Goal: Information Seeking & Learning: Learn about a topic

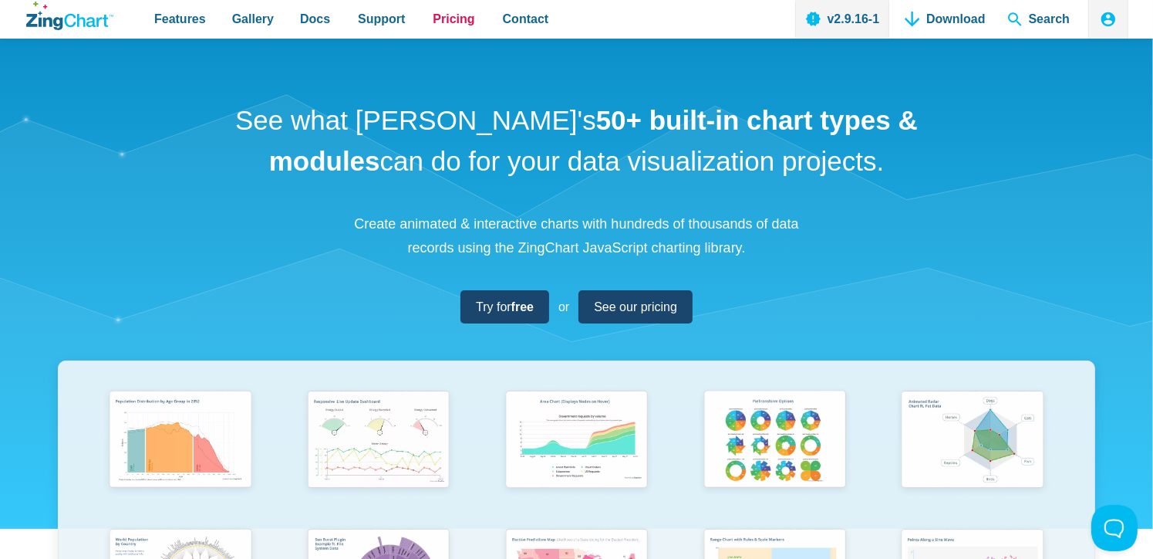
click at [433, 16] on span "Pricing" at bounding box center [454, 18] width 42 height 21
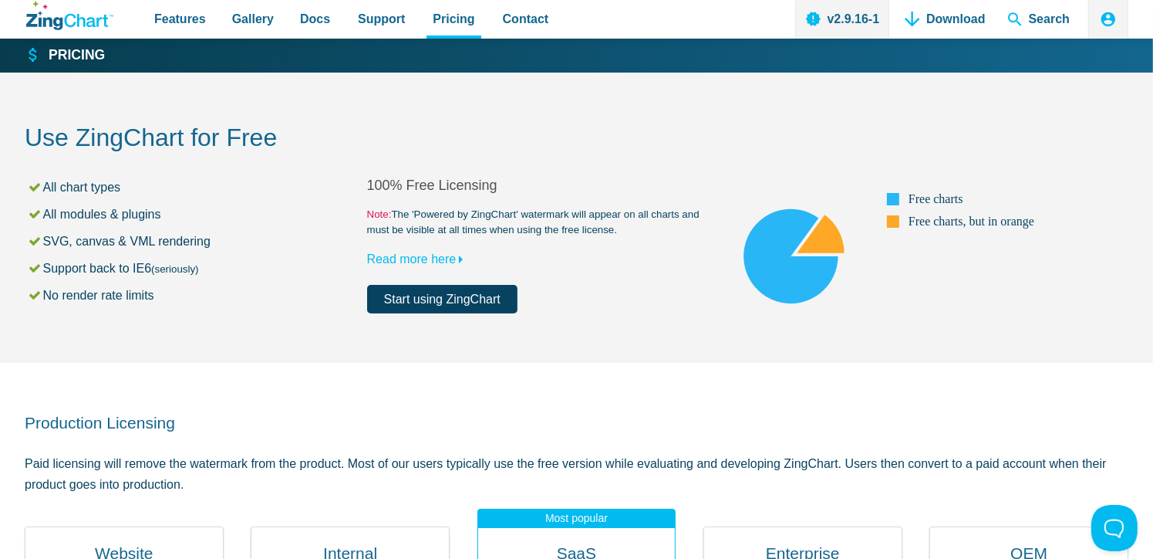
click at [476, 292] on link "Start using ZingChart" at bounding box center [442, 299] width 150 height 29
click at [393, 255] on link "Read more here" at bounding box center [418, 258] width 103 height 13
click at [188, 23] on span "Features" at bounding box center [180, 18] width 52 height 21
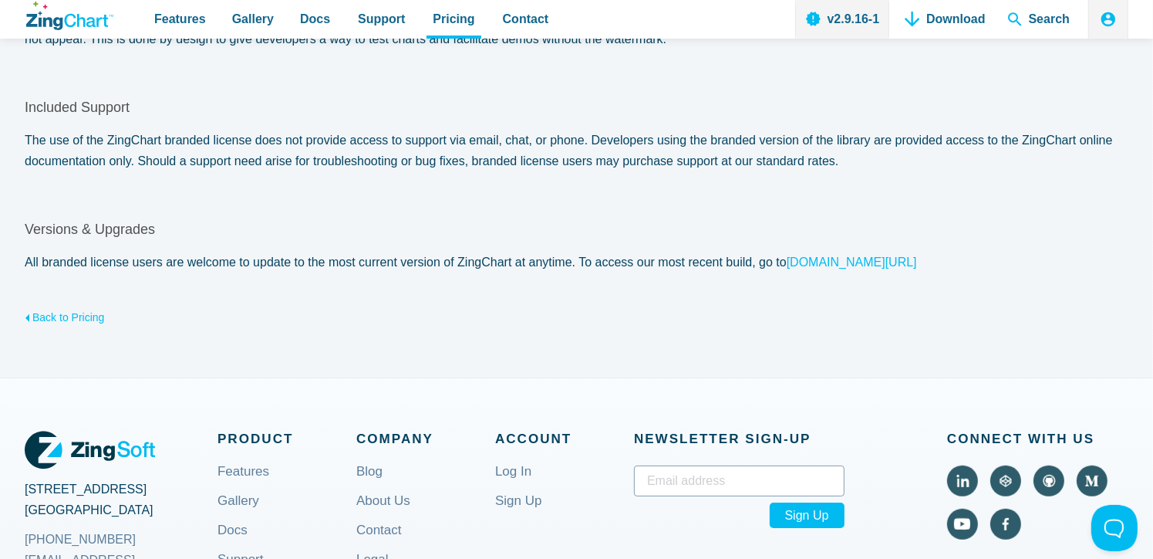
scroll to position [761, 0]
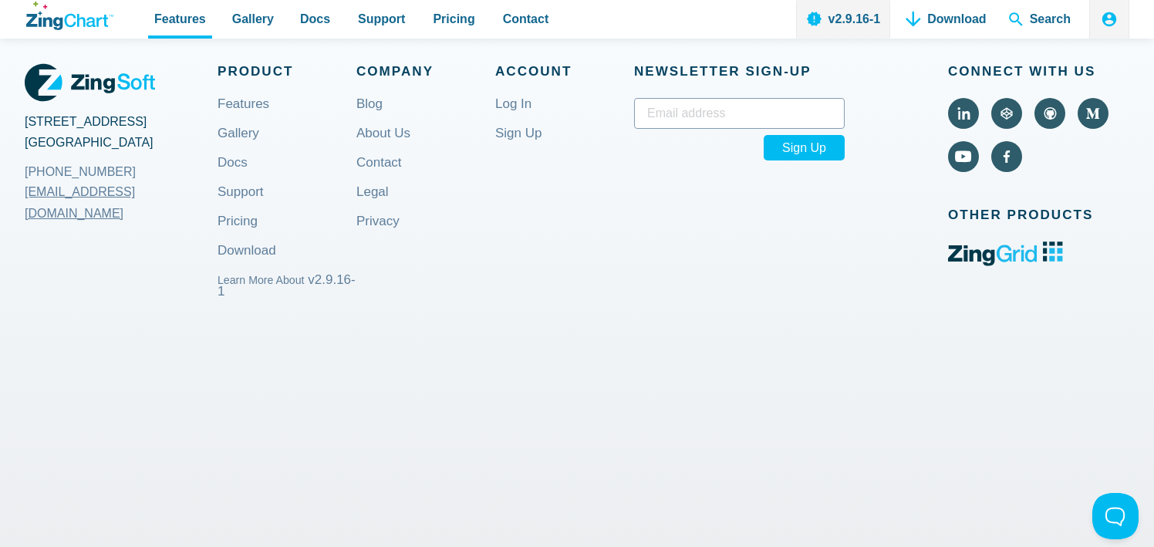
scroll to position [903, 0]
